Goal: Task Accomplishment & Management: Use online tool/utility

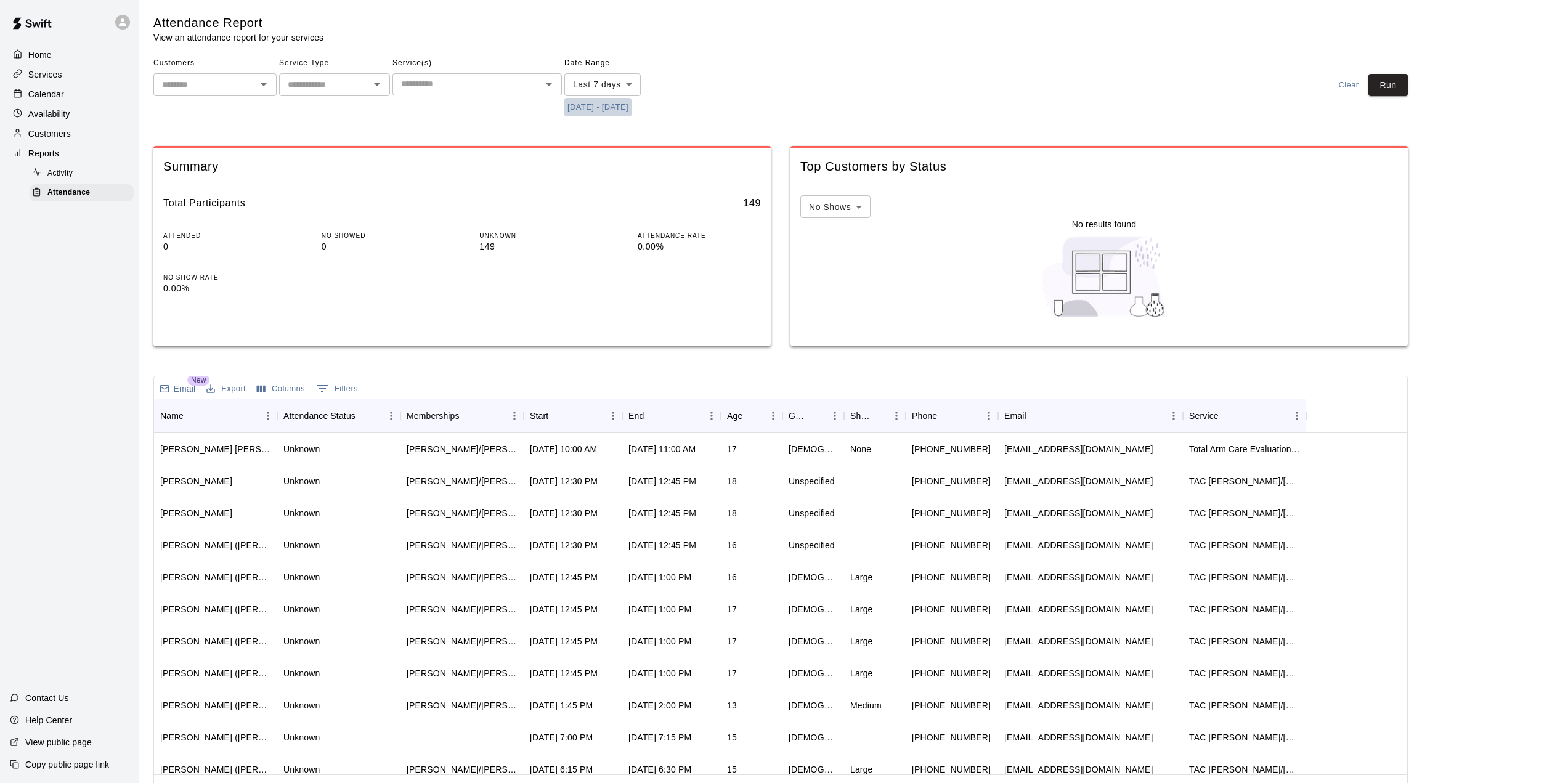
click at [631, 109] on button "[DATE] - [DATE]" at bounding box center [598, 107] width 67 height 19
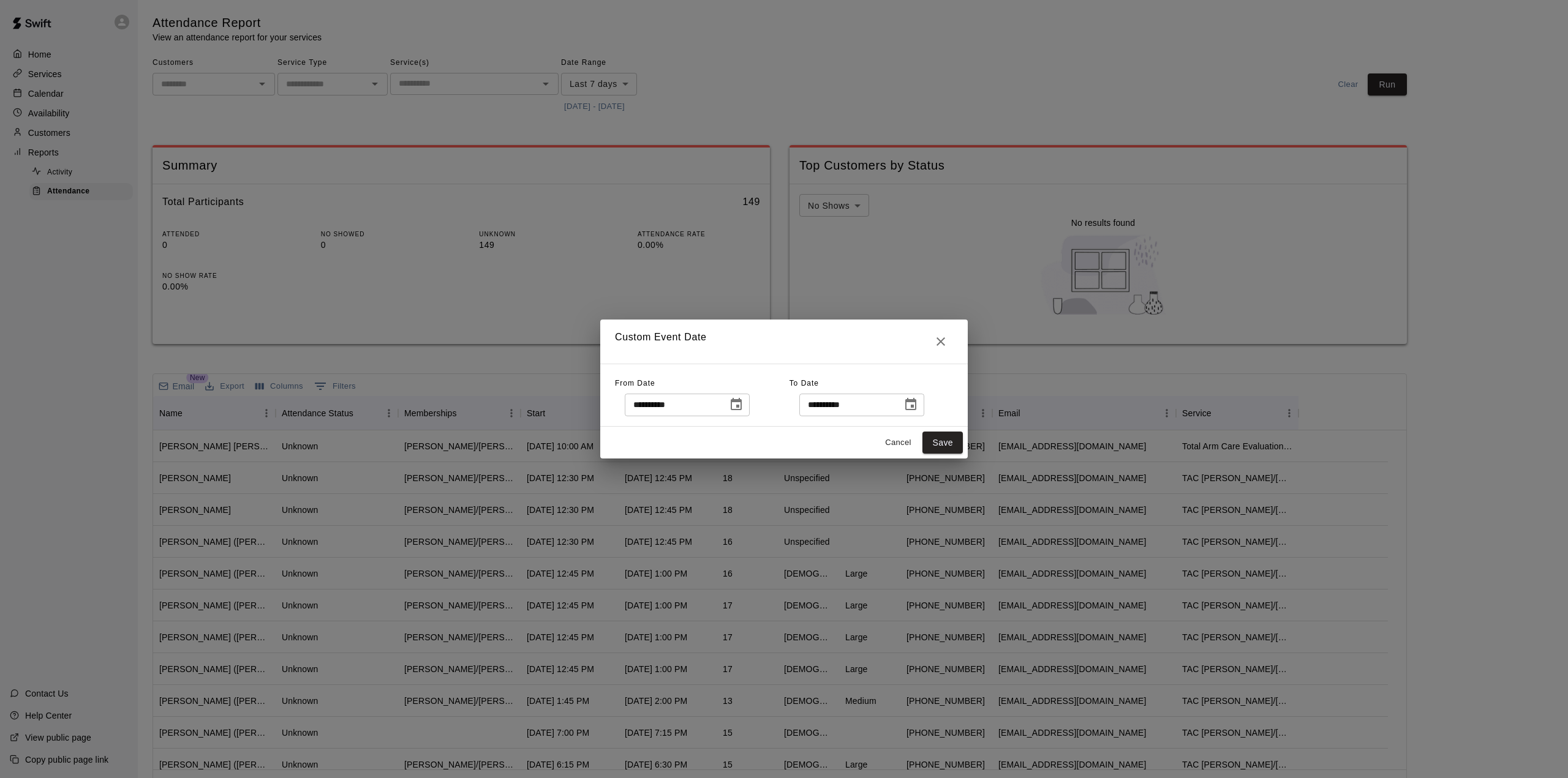
click at [744, 405] on icon "Choose date, selected date is Aug 12, 2025" at bounding box center [736, 405] width 14 height 14
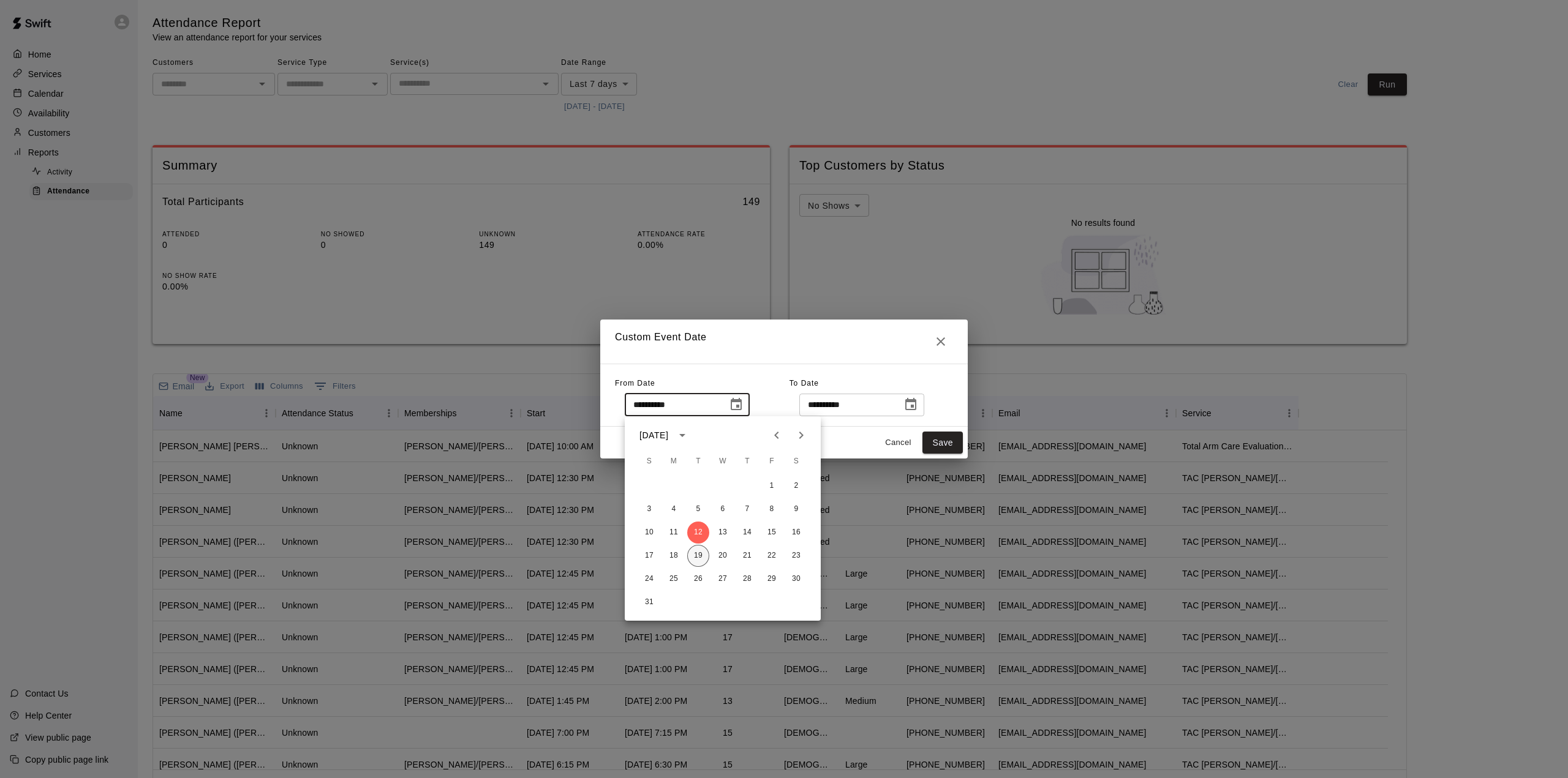
click at [701, 558] on button "19" at bounding box center [698, 556] width 22 height 22
type input "**********"
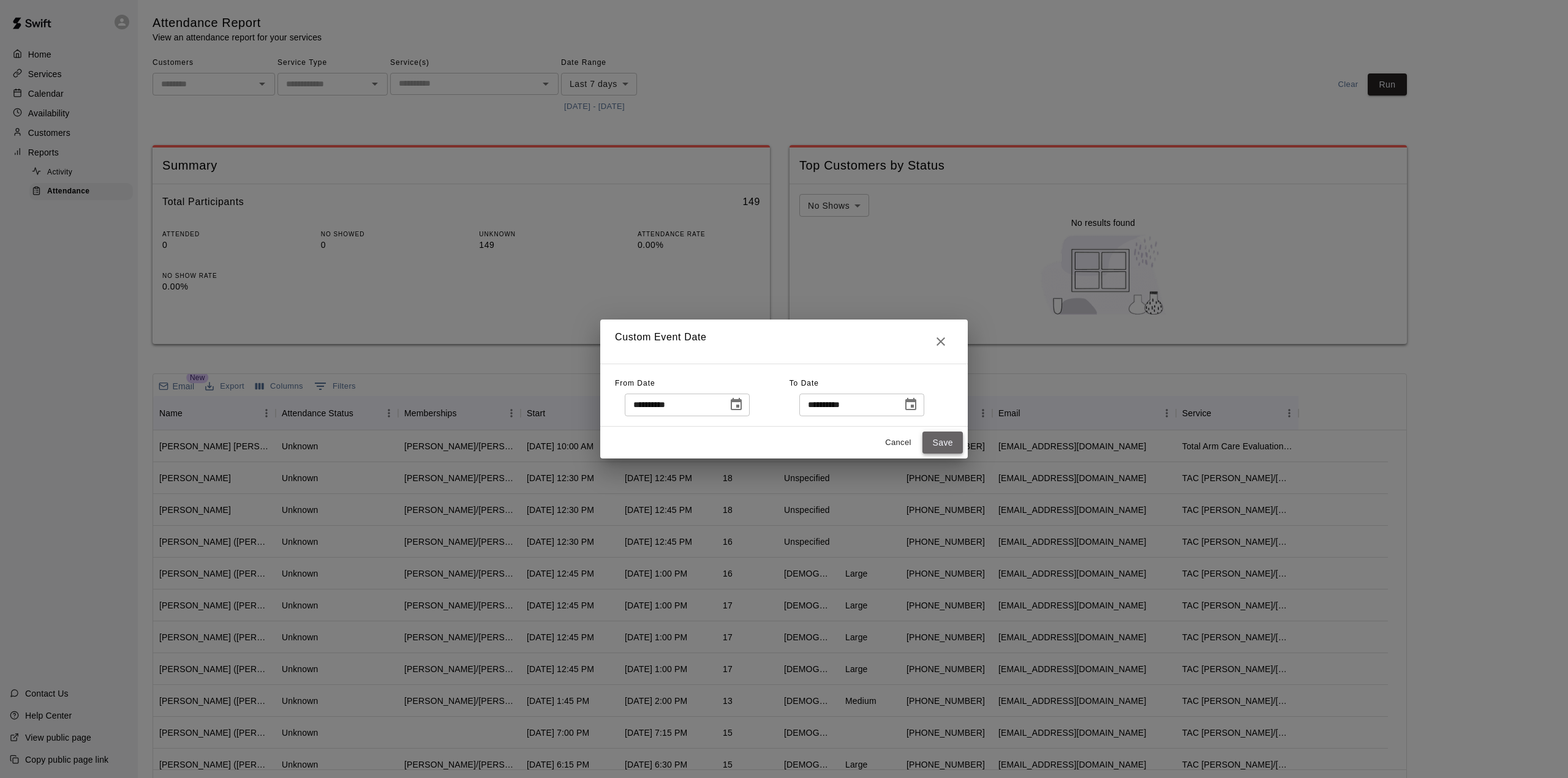
click at [928, 443] on button "Save" at bounding box center [943, 443] width 41 height 23
type input "******"
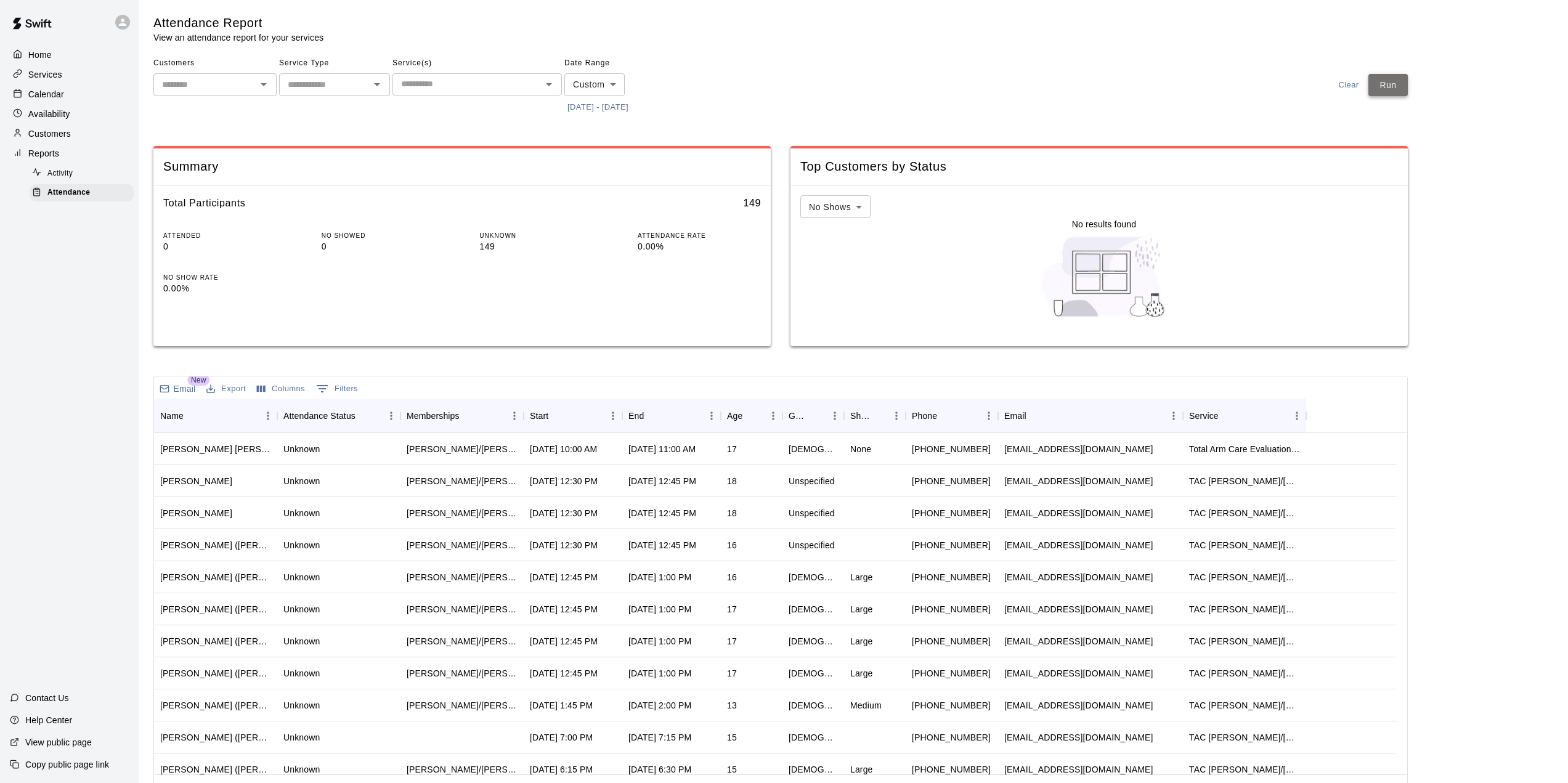
click at [1399, 84] on button "Run" at bounding box center [1388, 85] width 40 height 23
click at [584, 419] on div "Start" at bounding box center [567, 416] width 74 height 34
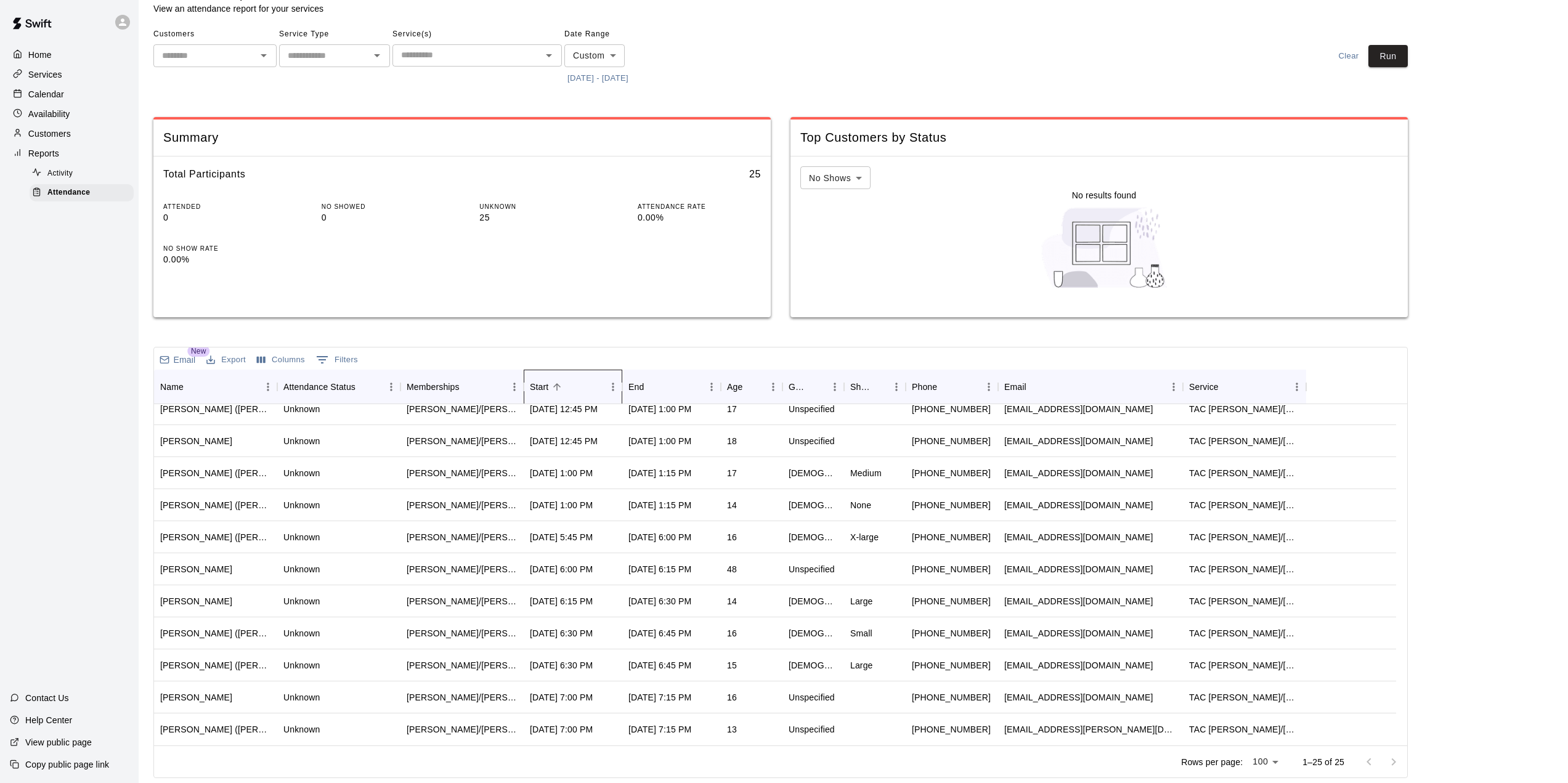
scroll to position [1, 0]
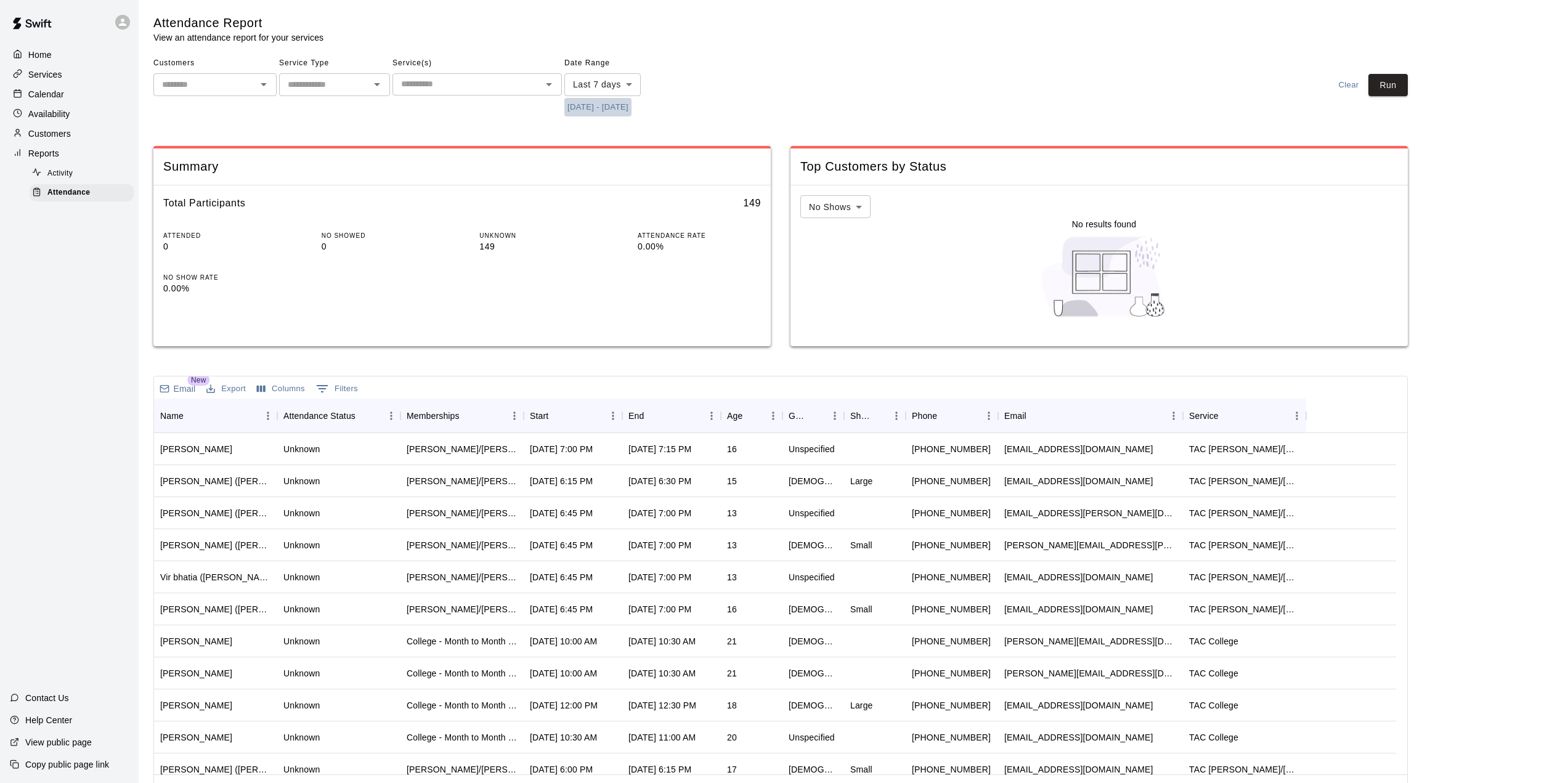
click at [585, 103] on button "[DATE] - [DATE]" at bounding box center [598, 107] width 67 height 19
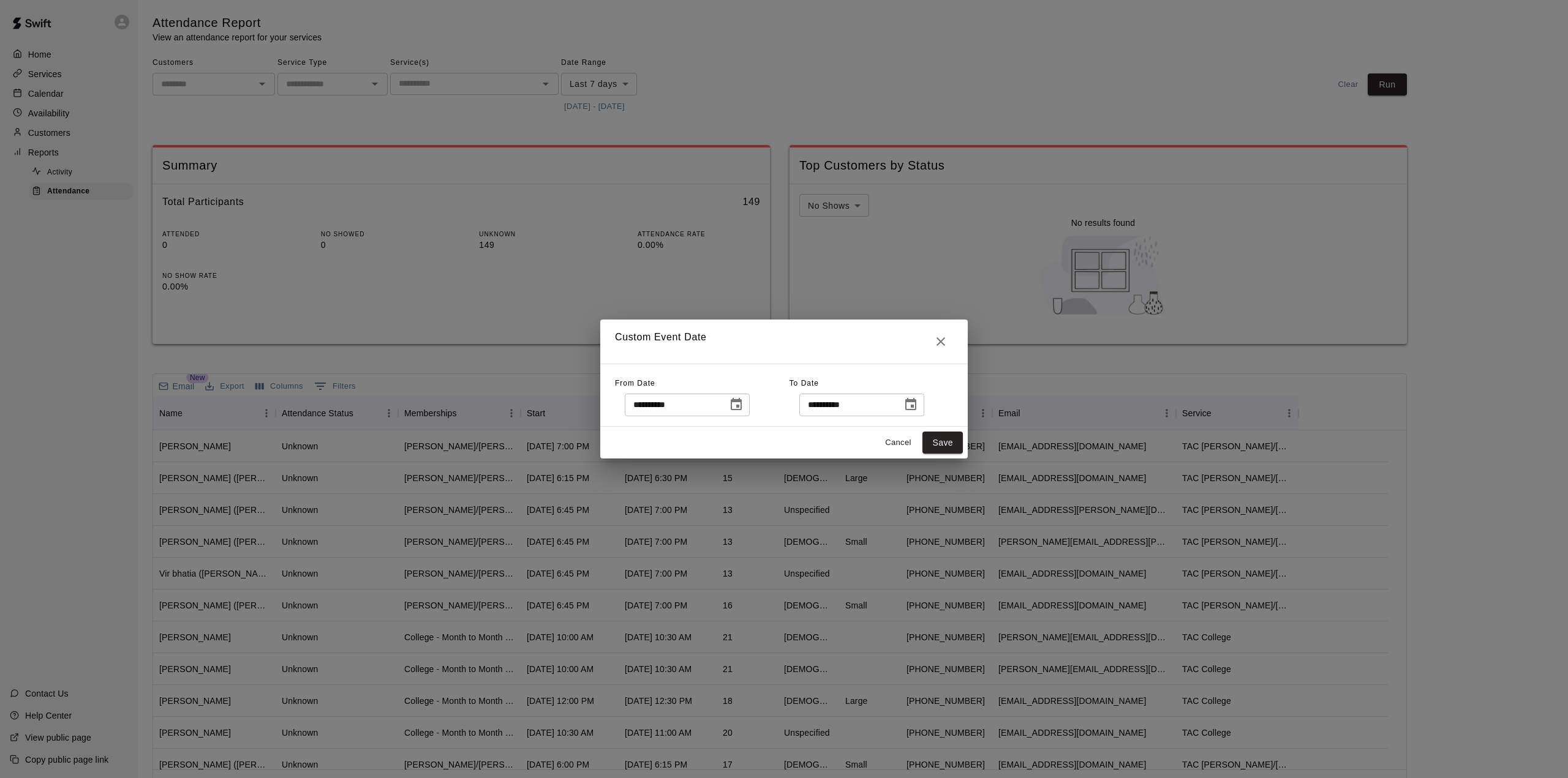
click at [744, 404] on icon "Choose date, selected date is Aug 12, 2025" at bounding box center [736, 405] width 14 height 14
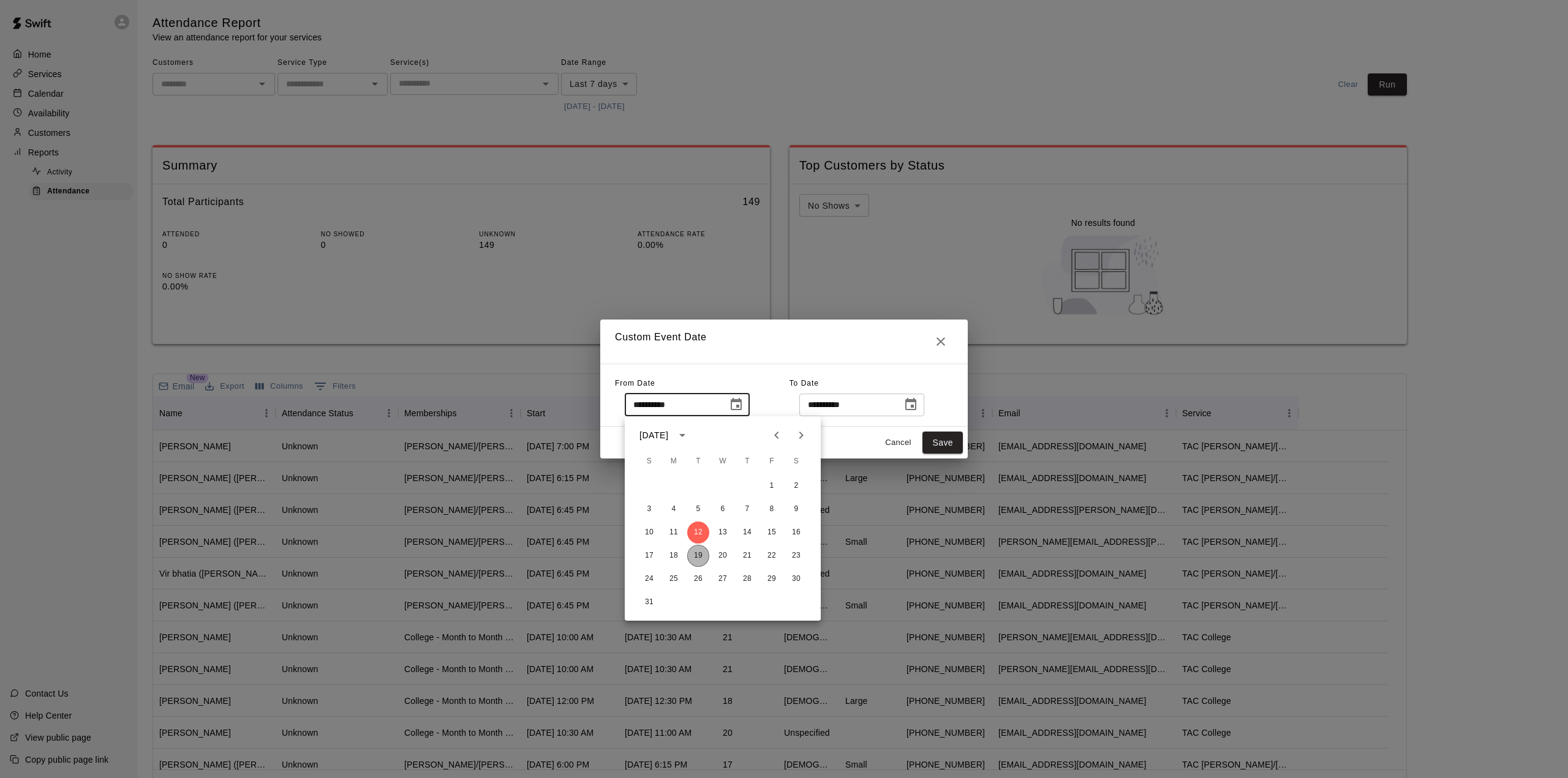
drag, startPoint x: 700, startPoint y: 557, endPoint x: 708, endPoint y: 556, distance: 8.1
click at [702, 557] on button "19" at bounding box center [698, 556] width 22 height 22
type input "**********"
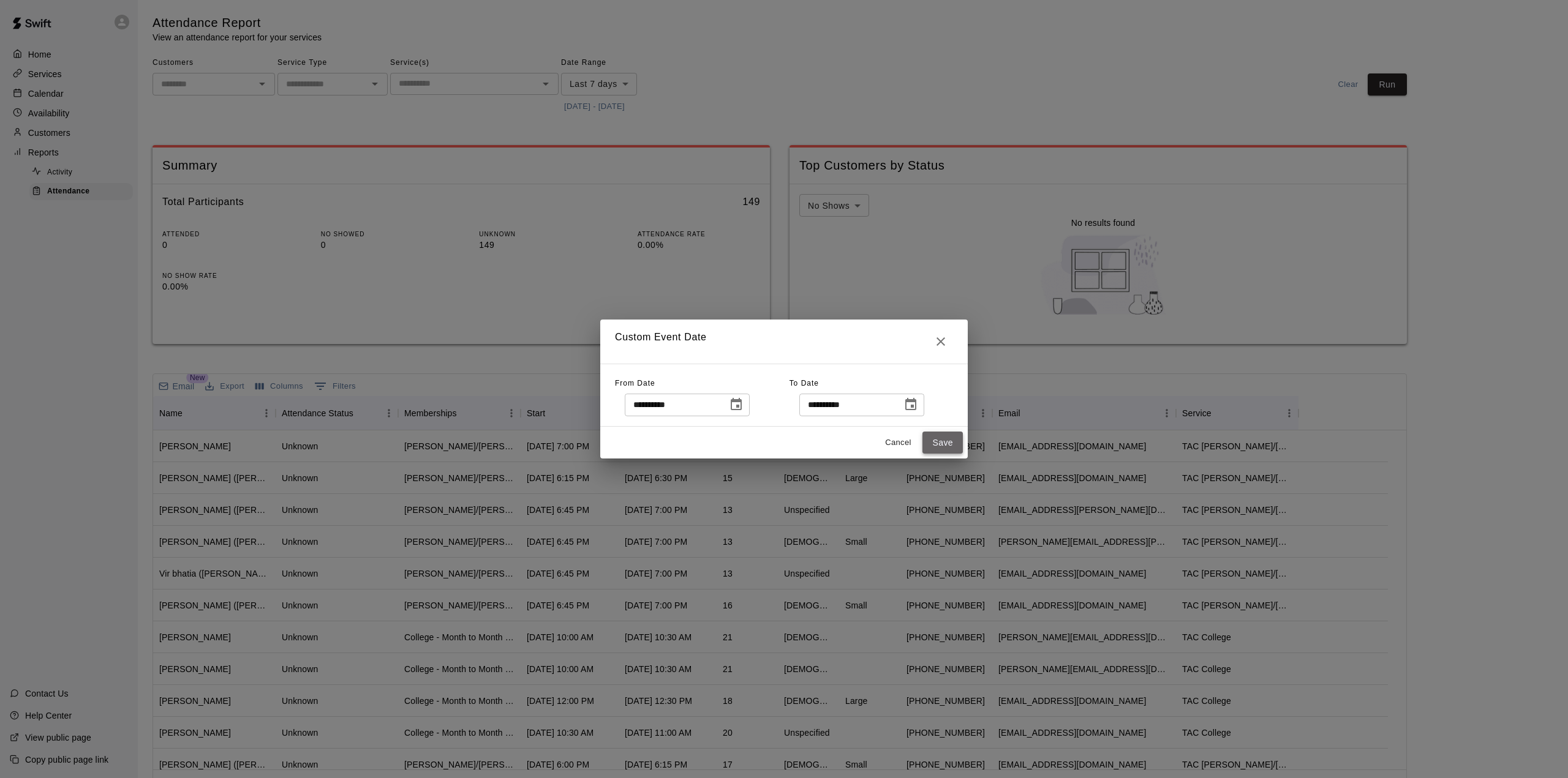
click at [949, 445] on button "Save" at bounding box center [943, 443] width 41 height 23
type input "******"
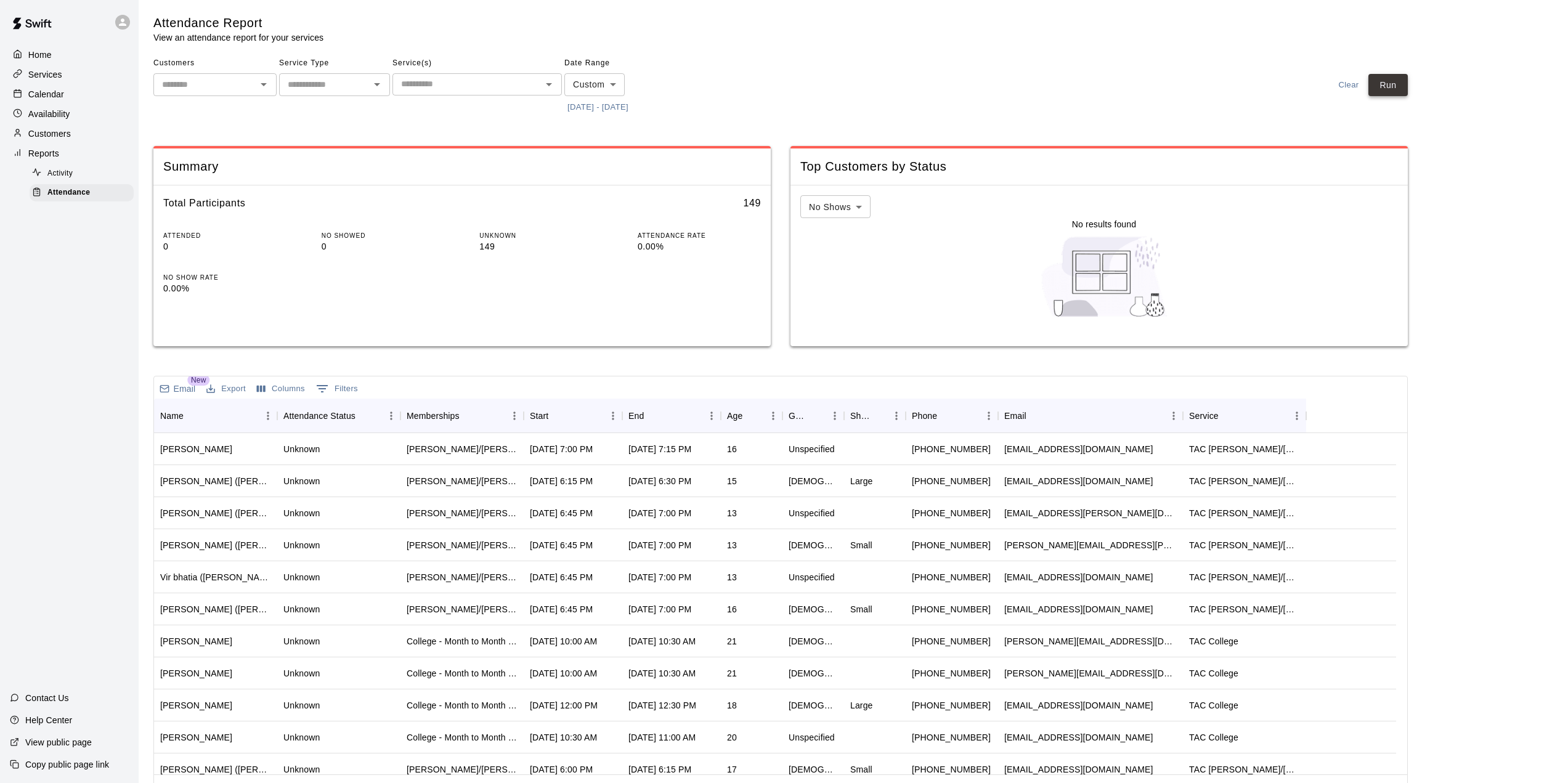
click at [1408, 87] on button "Run" at bounding box center [1388, 85] width 40 height 23
click at [575, 422] on div "Start" at bounding box center [567, 416] width 74 height 34
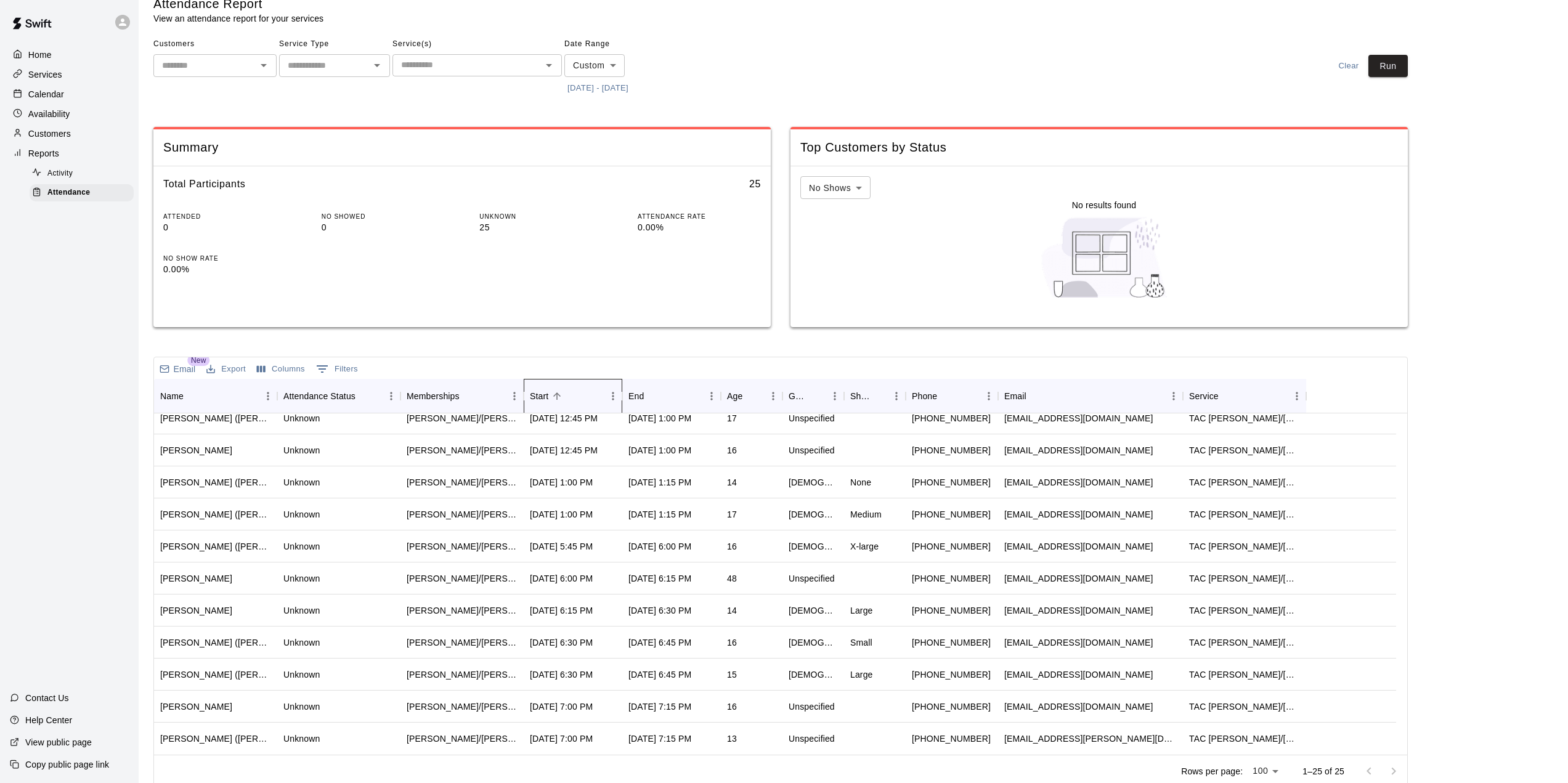
scroll to position [29, 0]
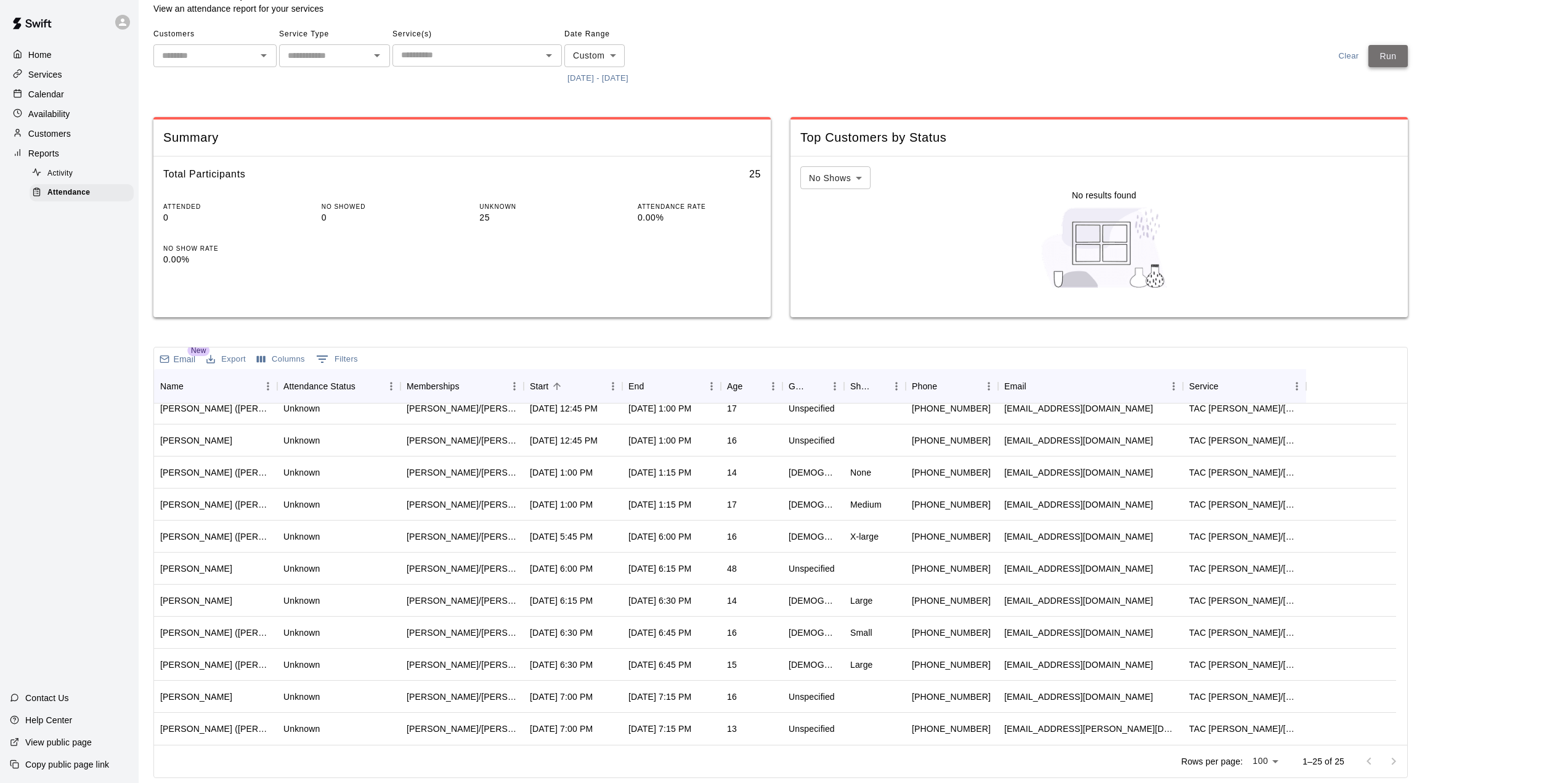
click at [1398, 61] on button "Run" at bounding box center [1388, 56] width 40 height 23
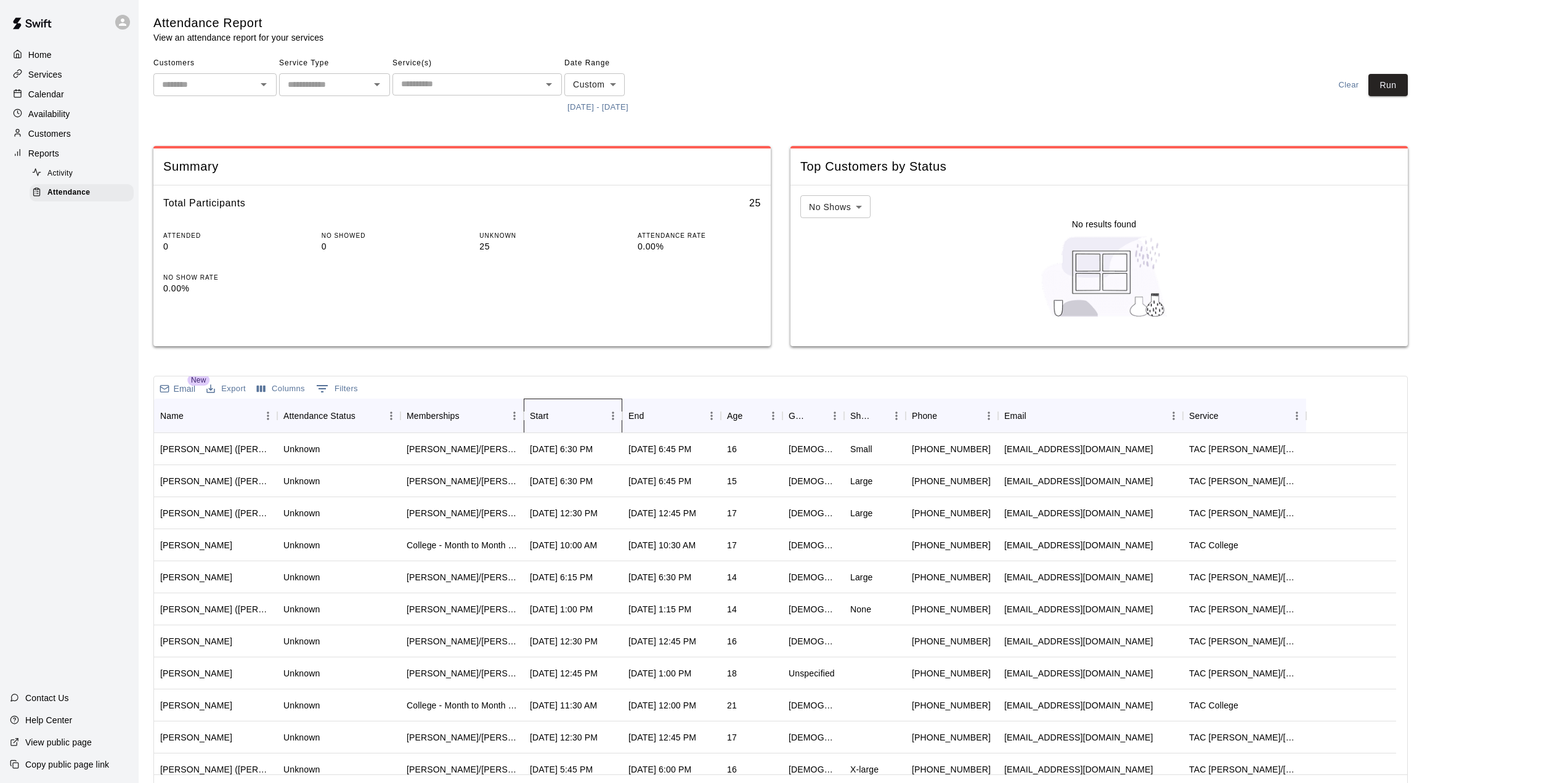
click at [571, 417] on div "Start" at bounding box center [567, 416] width 74 height 34
